Goal: Communication & Community: Answer question/provide support

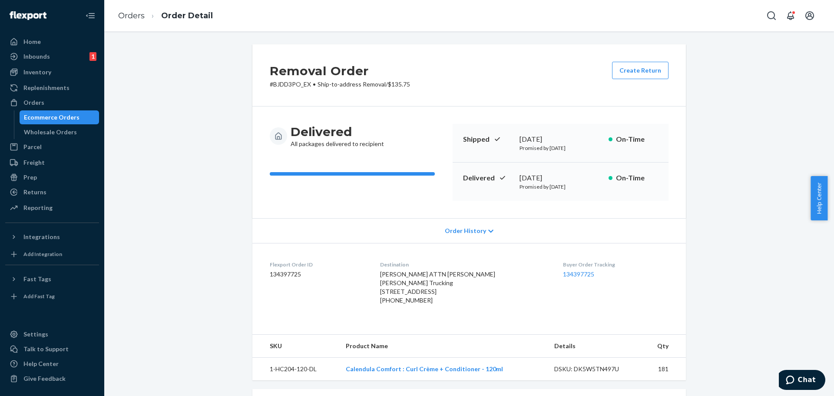
scroll to position [130, 0]
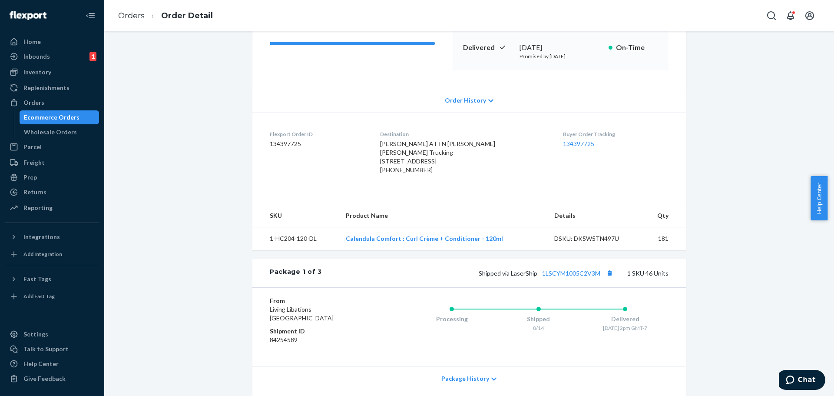
click at [712, 300] on div "Removal Order # BJDD3PO_EX • Ship-to-address Removal / $135.75 Create Return De…" at bounding box center [469, 394] width 717 height 960
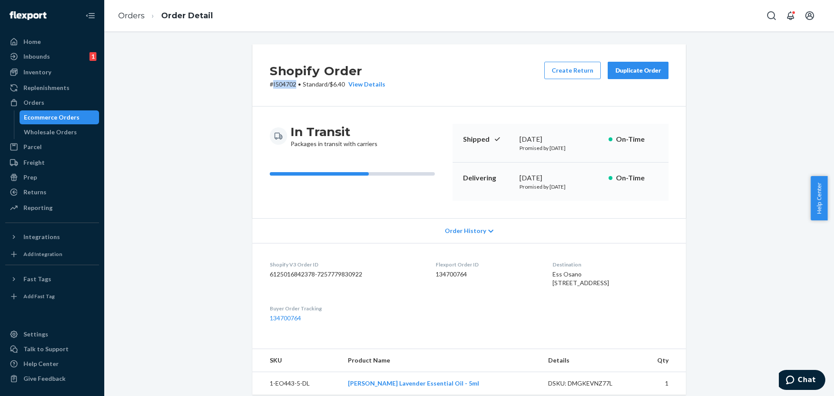
drag, startPoint x: 269, startPoint y: 83, endPoint x: 292, endPoint y: 86, distance: 23.6
click at [292, 86] on p "# I504702 • Standard / $6.40 View Details" at bounding box center [328, 84] width 116 height 9
copy p "I504702"
click at [807, 378] on span "Chat" at bounding box center [807, 380] width 18 height 8
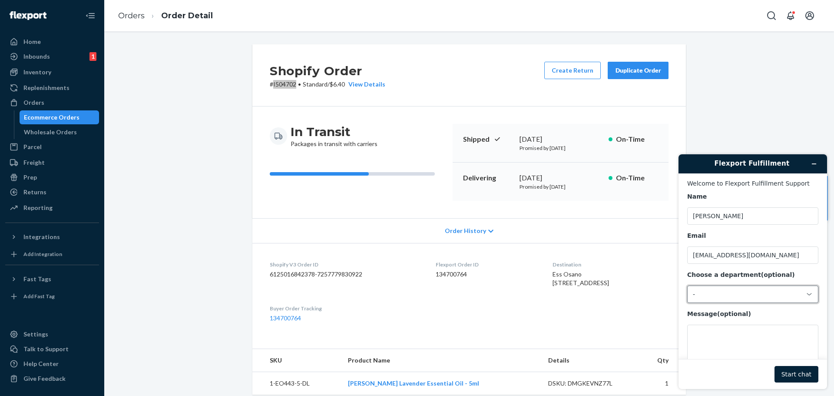
click at [726, 297] on div "-" at bounding box center [747, 294] width 109 height 8
click at [708, 332] on li "Messaging (Chat Team)" at bounding box center [752, 332] width 128 height 16
click at [709, 340] on textarea "Message (optional)" at bounding box center [752, 349] width 131 height 49
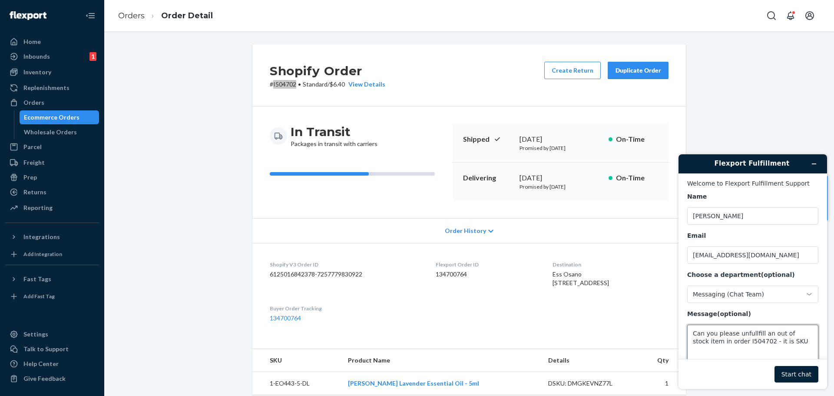
drag, startPoint x: 709, startPoint y: 340, endPoint x: 671, endPoint y: 355, distance: 40.6
click at [794, 344] on textarea "Can you please unfullfill an out of stock item in order I504702 - it is SKU" at bounding box center [752, 349] width 131 height 49
paste textarea "1-EO451-5-DL"
type textarea "Can you please unfullfill an out of stock item in order I504702 - it is SKU 1-E…"
click at [791, 375] on button "Start chat" at bounding box center [797, 374] width 44 height 17
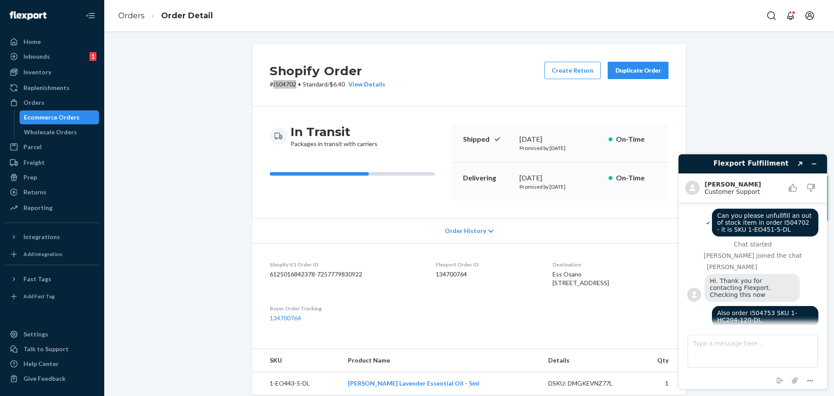
scroll to position [58, 0]
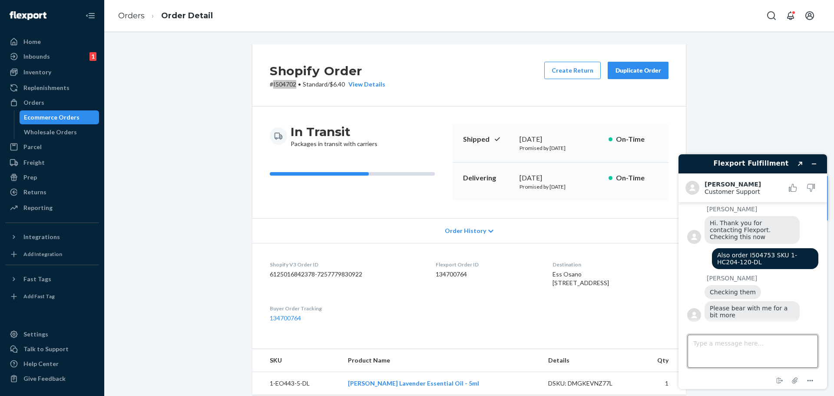
click at [719, 343] on textarea "Type a message here..." at bounding box center [753, 351] width 130 height 33
type textarea "Certainly"
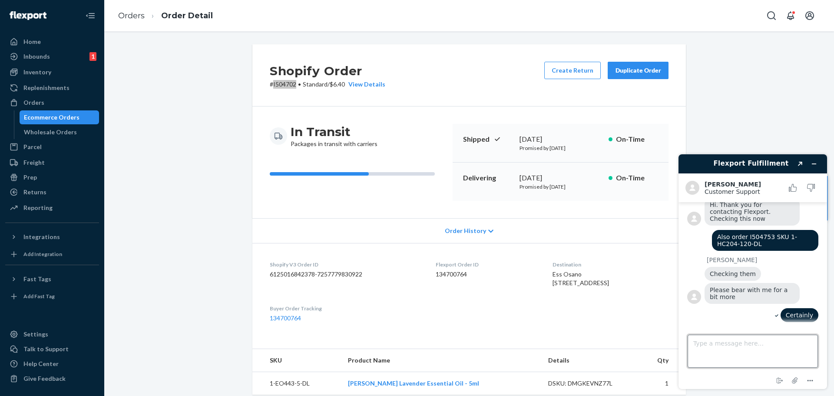
scroll to position [123, 0]
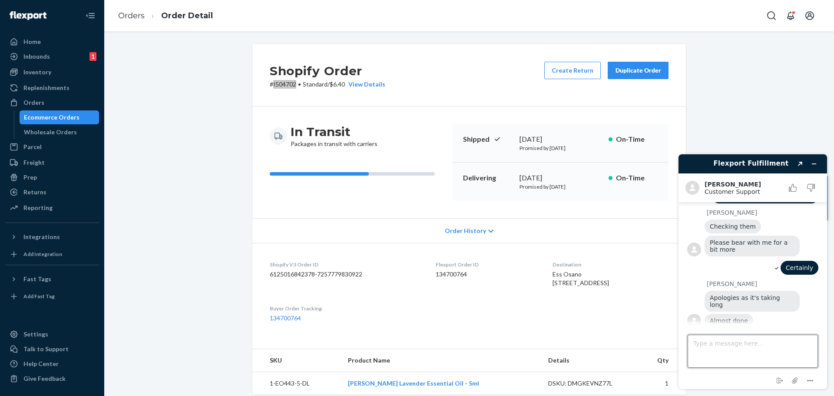
click at [755, 342] on textarea "Type a message here..." at bounding box center [753, 351] width 130 height 33
type textarea "No worries, thank you! I am happy it makes a noise when you reply or would have…"
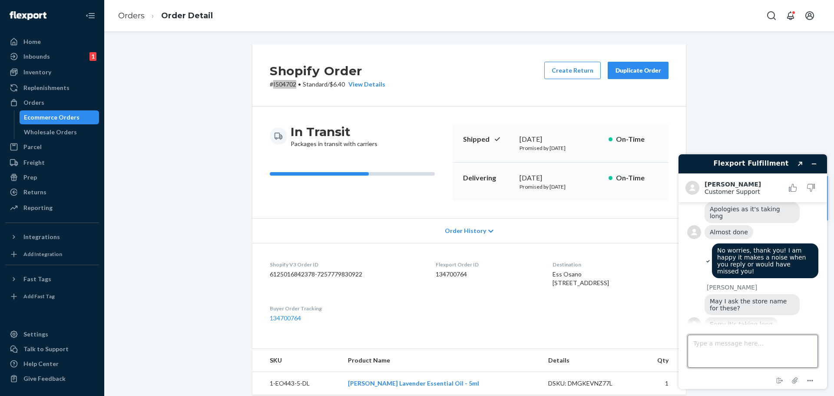
scroll to position [210, 0]
click at [740, 345] on textarea "Type a message here..." at bounding box center [753, 351] width 130 height 33
type textarea "Living Libations"
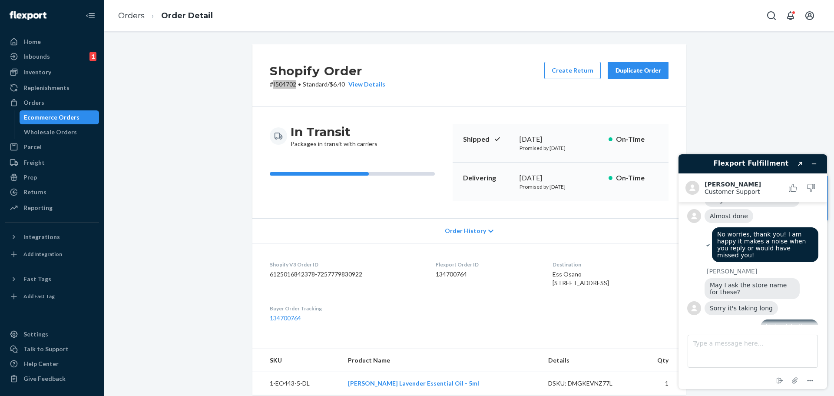
scroll to position [347, 0]
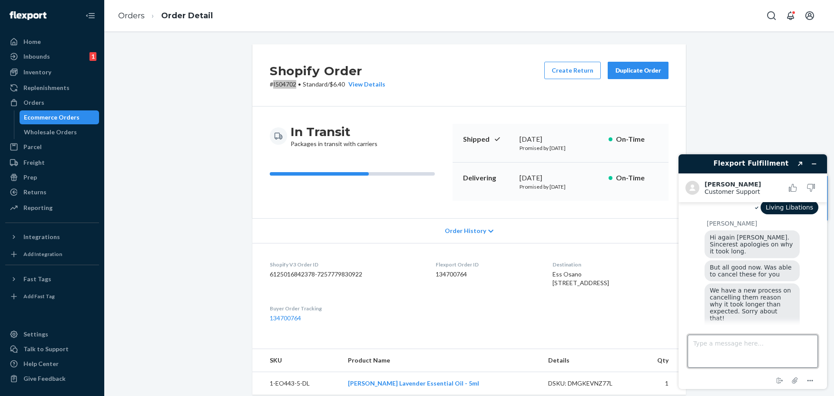
click at [730, 341] on textarea "Type a message here..." at bounding box center [753, 351] width 130 height 33
type textarea "No worries, I appreciate your time and thanks for doing that:)"
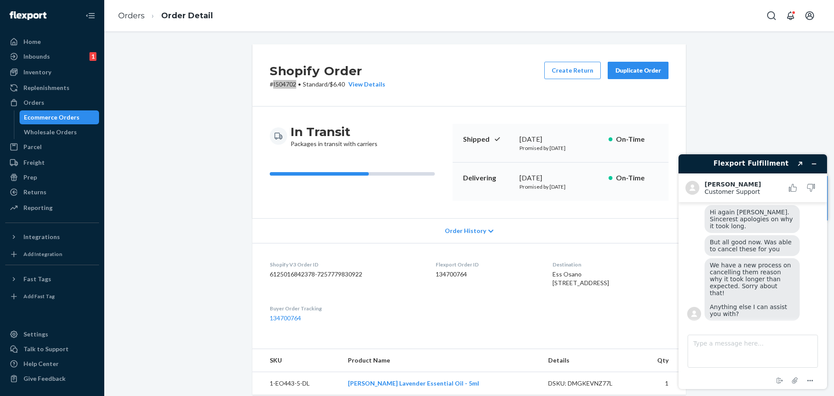
scroll to position [468, 0]
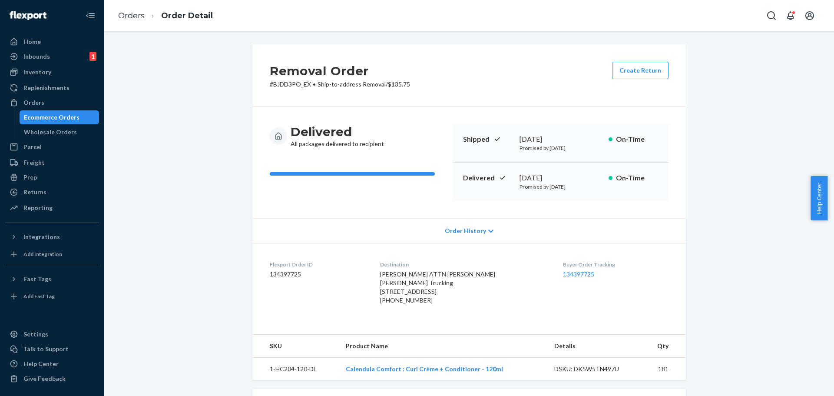
scroll to position [434, 0]
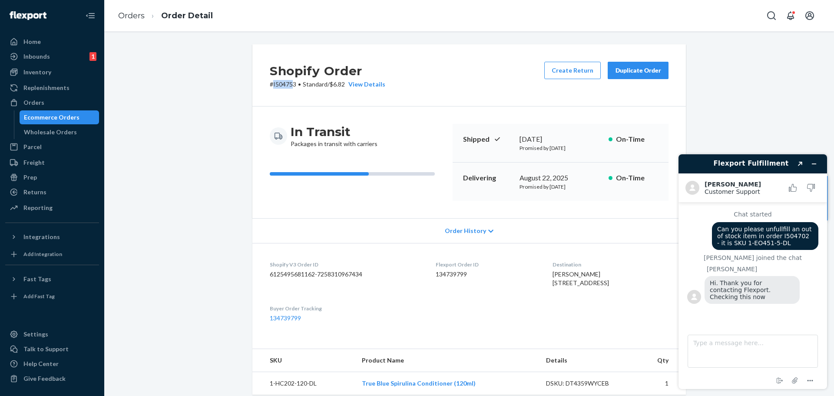
drag, startPoint x: 268, startPoint y: 84, endPoint x: 291, endPoint y: 83, distance: 22.6
click at [291, 83] on p "# I504753 • Standard / $6.82 View Details" at bounding box center [328, 84] width 116 height 9
copy p "I50475"
click at [751, 356] on textarea "Type a message here..." at bounding box center [753, 351] width 130 height 33
type textarea "S"
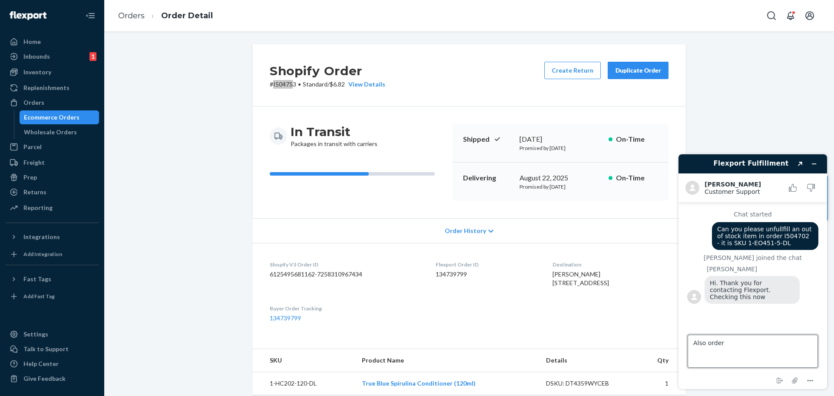
paste textarea "I504753"
click at [775, 345] on textarea "Also order I504753 SKU" at bounding box center [753, 351] width 130 height 33
paste textarea "1-HC204-120-DL"
type textarea "Also order I504753 SKU 1-HC204-120-DL"
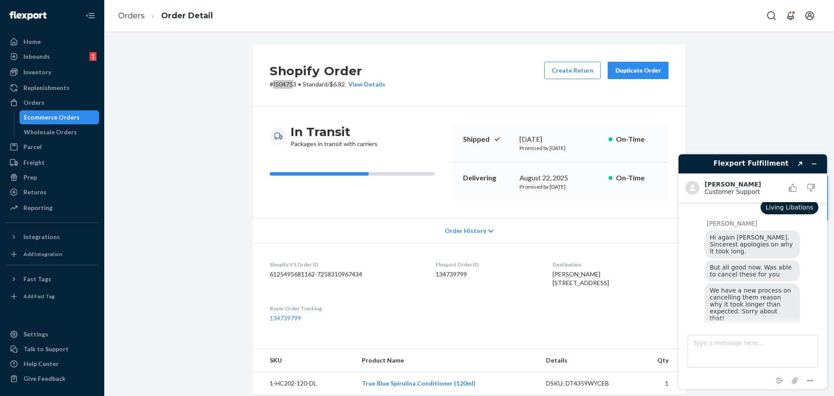
scroll to position [470, 0]
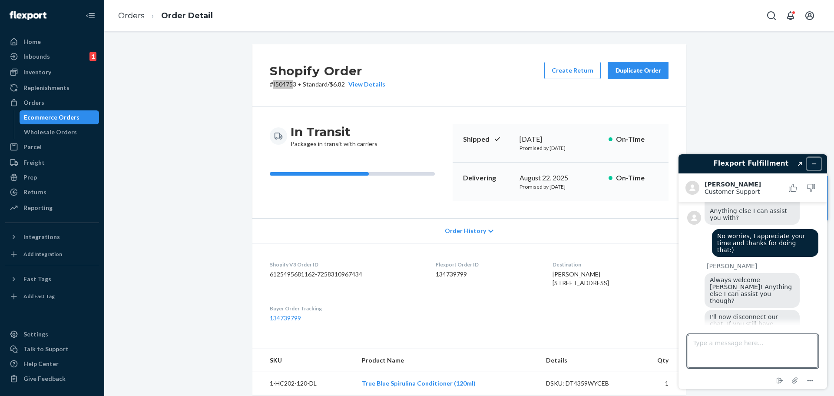
click at [813, 164] on icon "Minimize widget" at bounding box center [814, 164] width 6 height 6
